Goal: Task Accomplishment & Management: Manage account settings

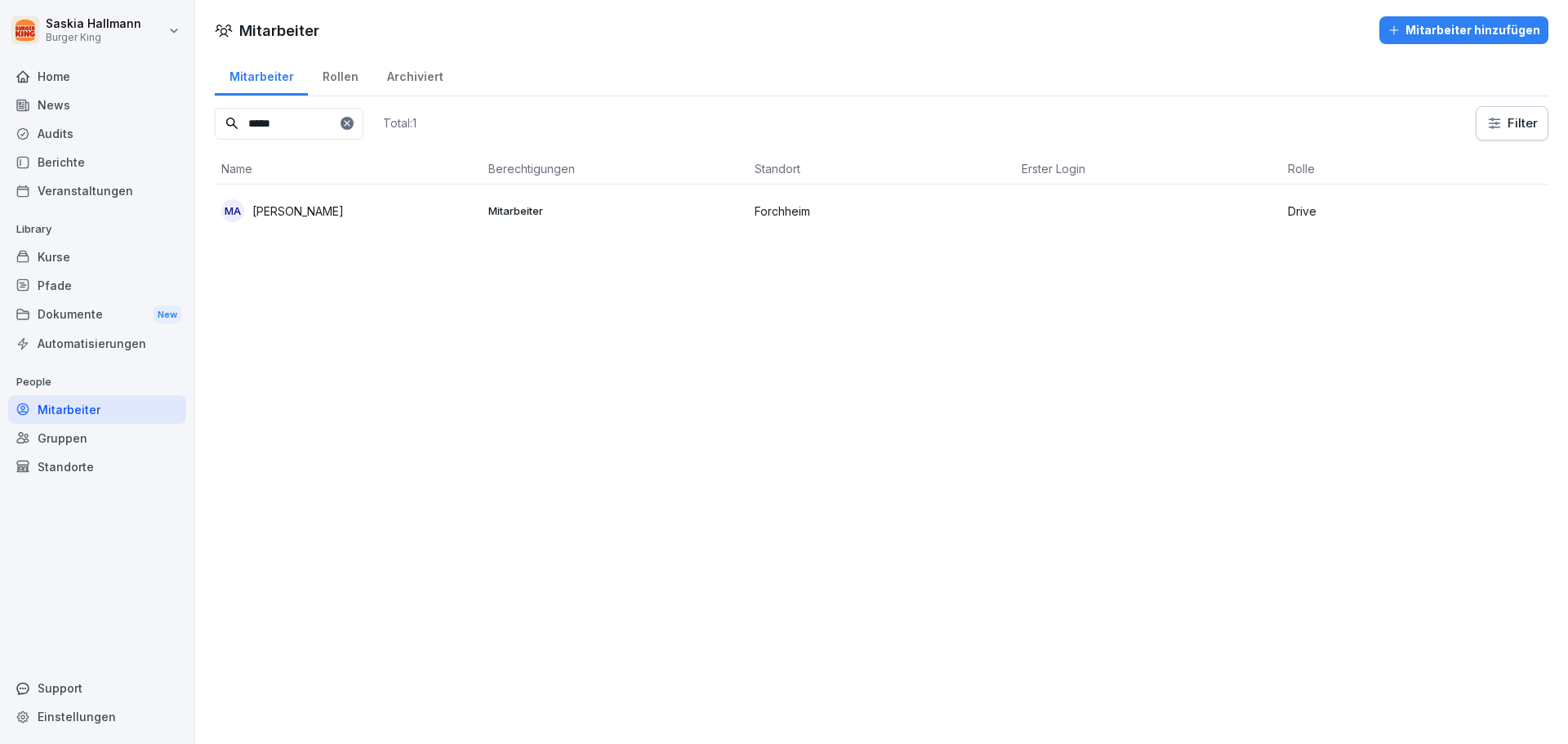
click at [352, 121] on icon at bounding box center [347, 123] width 10 height 10
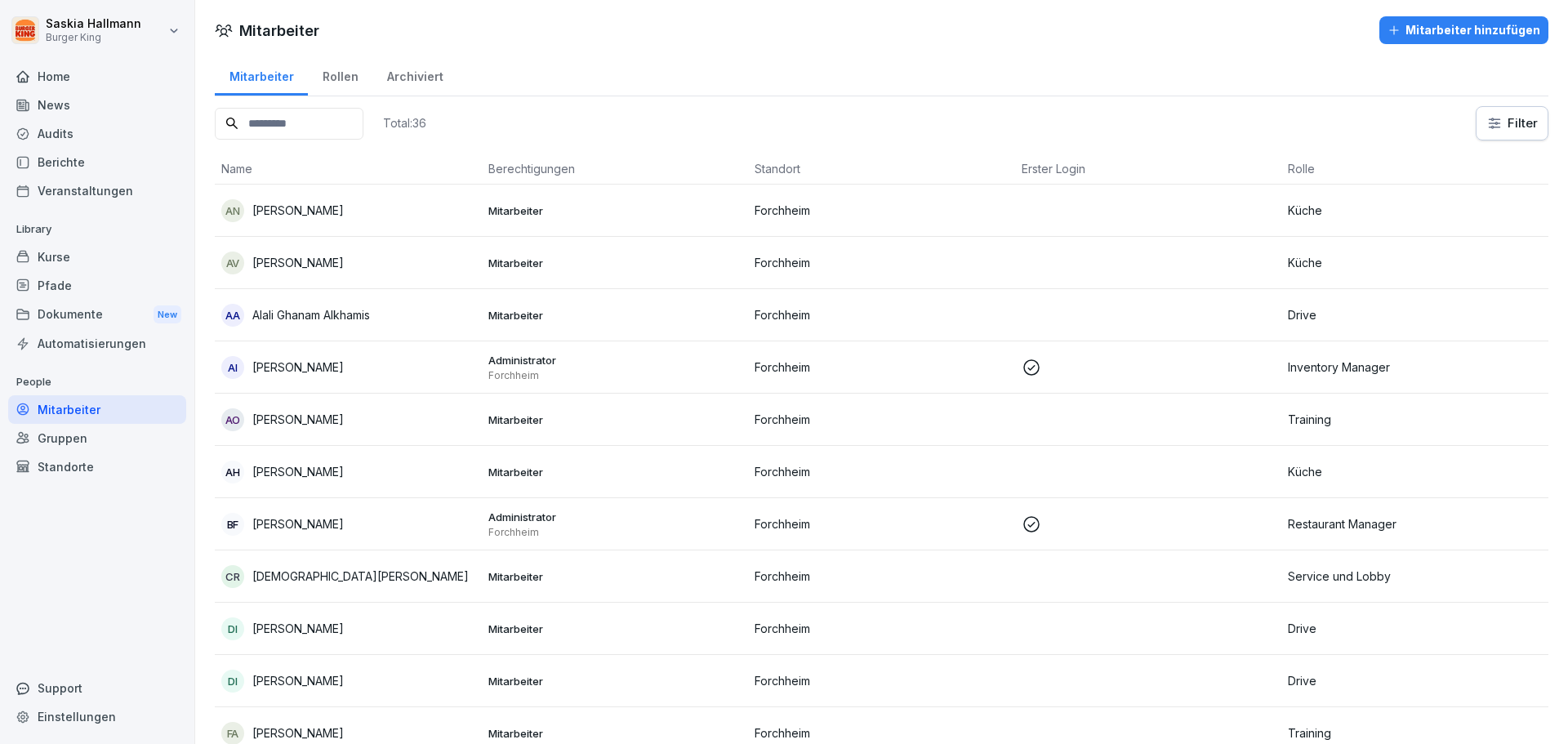
click at [94, 113] on div "News" at bounding box center [97, 105] width 178 height 28
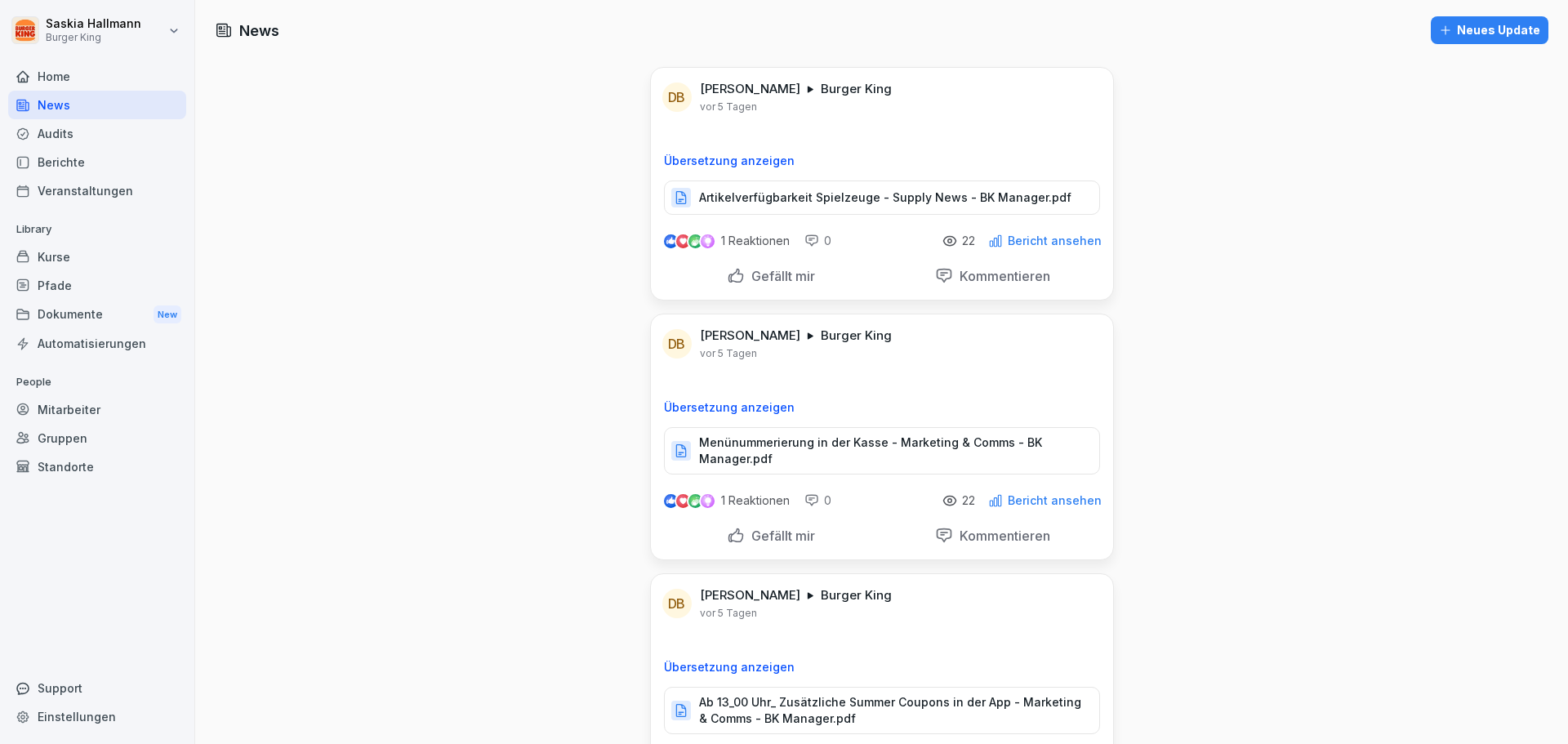
click at [96, 141] on div "Audits" at bounding box center [97, 133] width 178 height 28
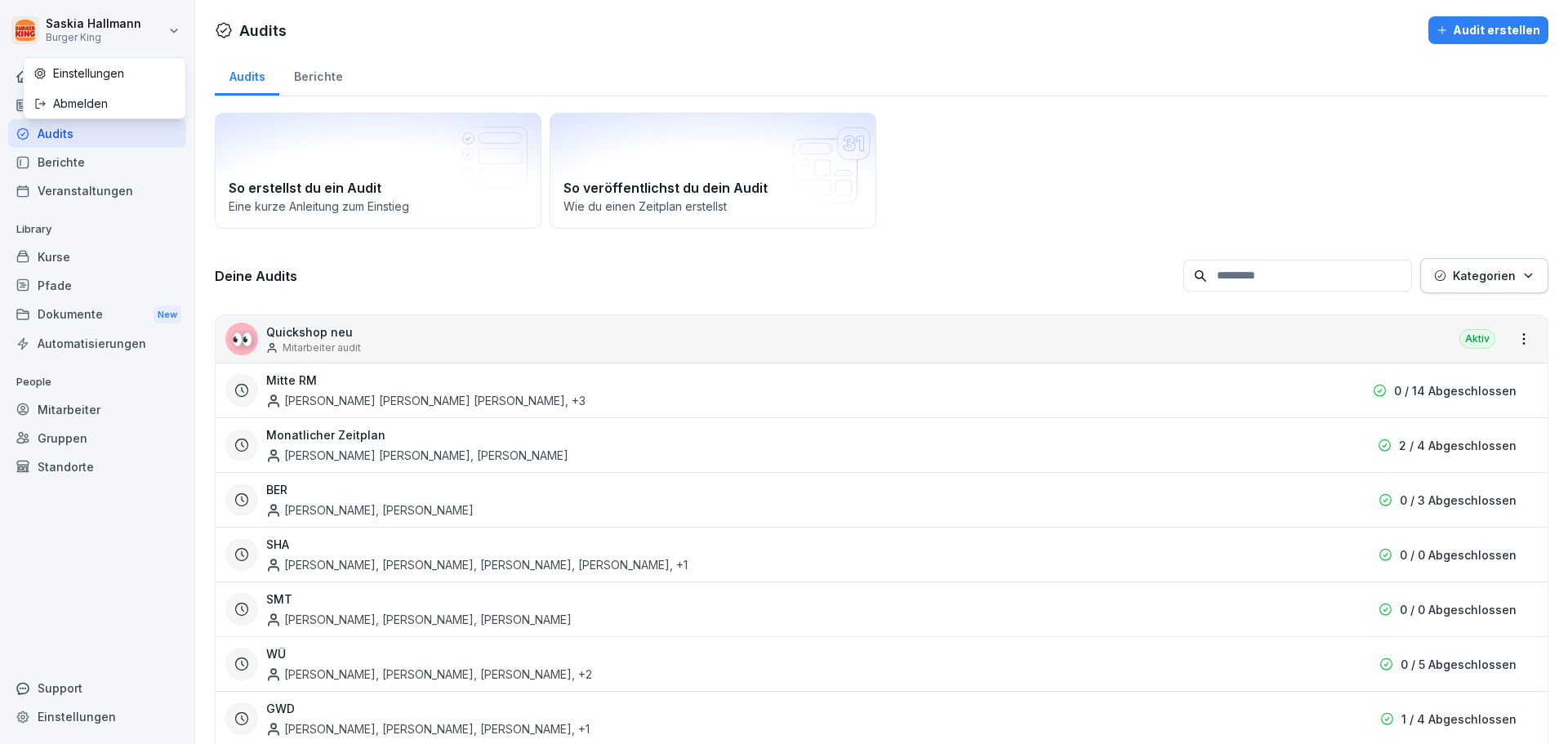
click at [132, 15] on html "[PERSON_NAME] Burger King Home News Audits Berichte Veranstaltungen Library Kur…" at bounding box center [784, 372] width 1568 height 744
click at [87, 98] on div "Abmelden" at bounding box center [104, 103] width 161 height 30
